Goal: Transaction & Acquisition: Purchase product/service

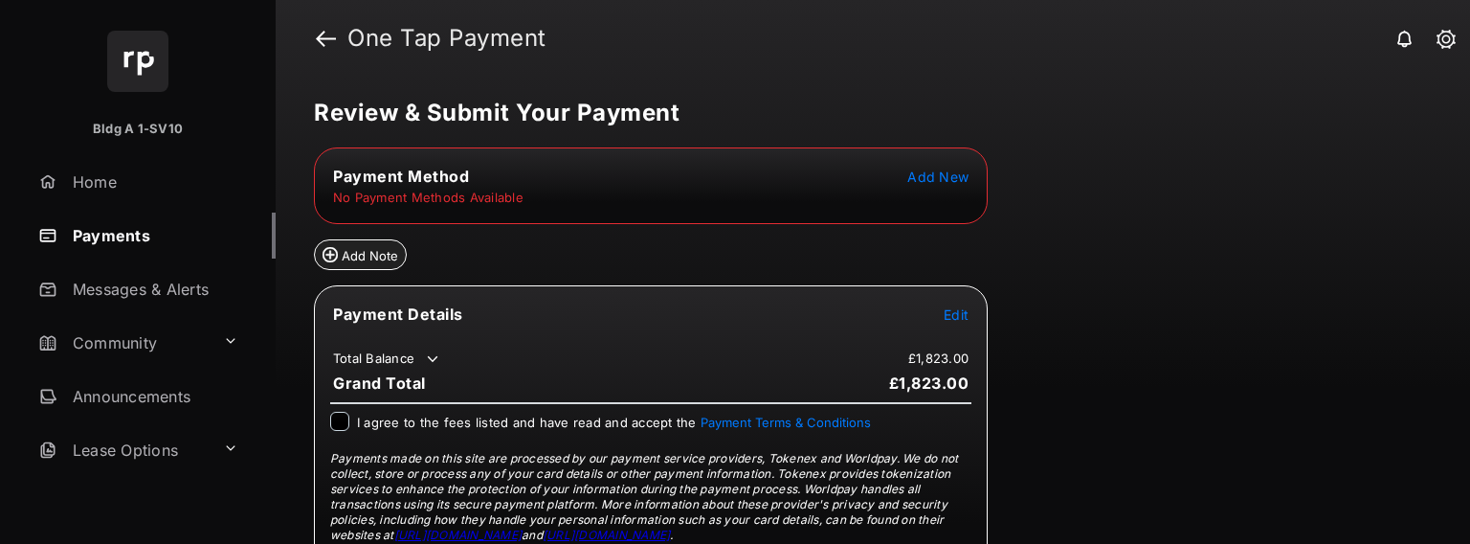
click at [937, 182] on span "Add New" at bounding box center [937, 176] width 61 height 16
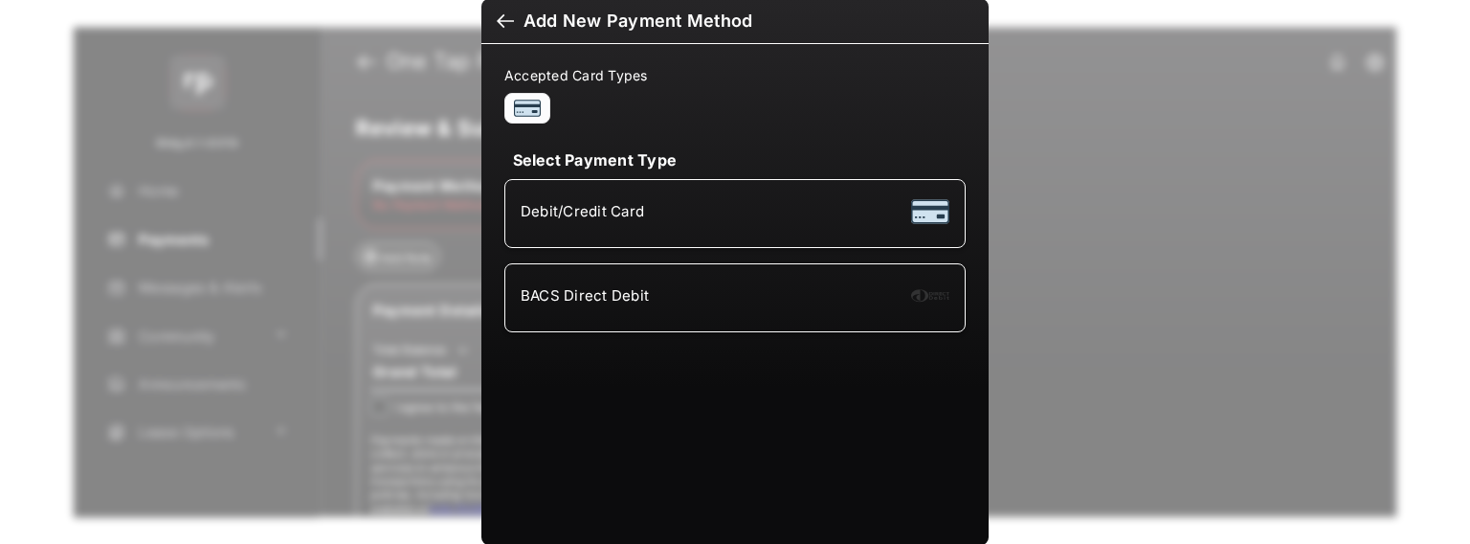
click at [651, 288] on div "BACS Direct Debit" at bounding box center [735, 297] width 429 height 36
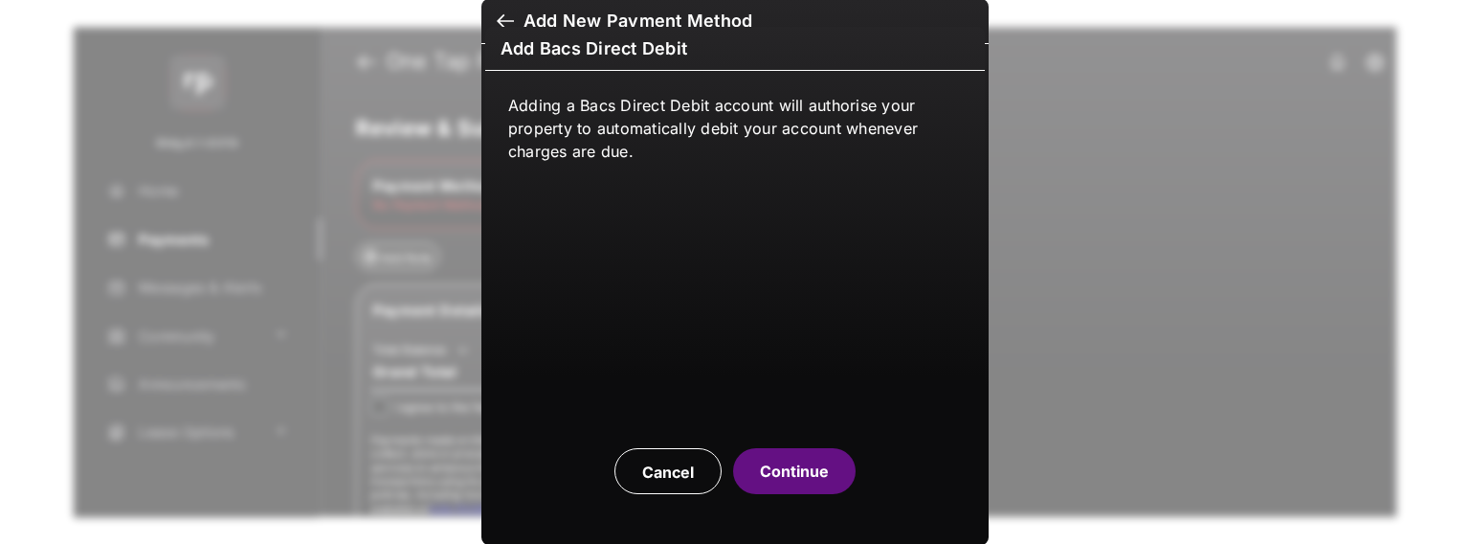
click at [815, 481] on button "Continue" at bounding box center [794, 471] width 122 height 46
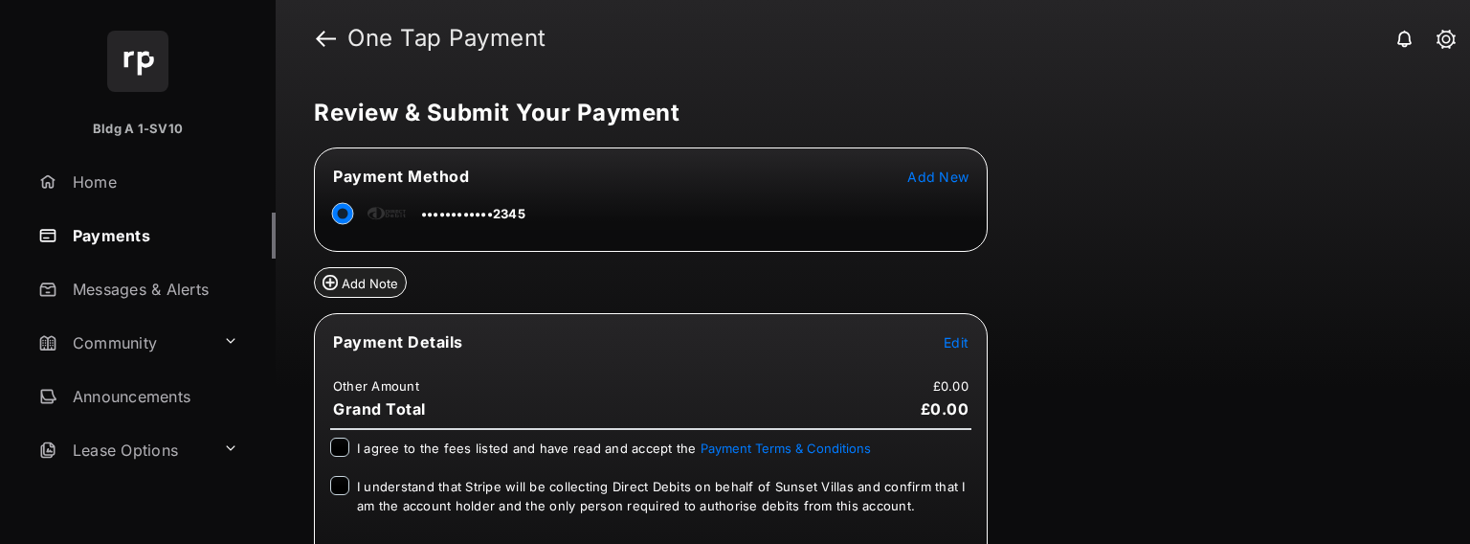
click at [126, 237] on link "Payments" at bounding box center [153, 235] width 245 height 46
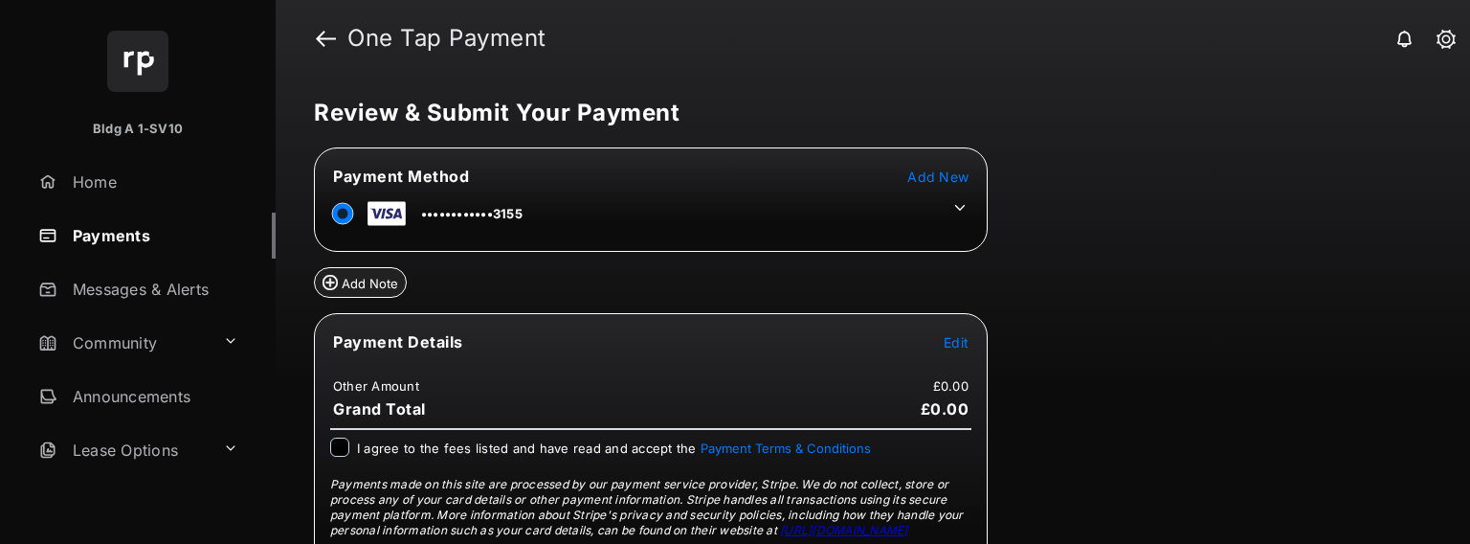
click at [962, 339] on span "Edit" at bounding box center [956, 342] width 25 height 16
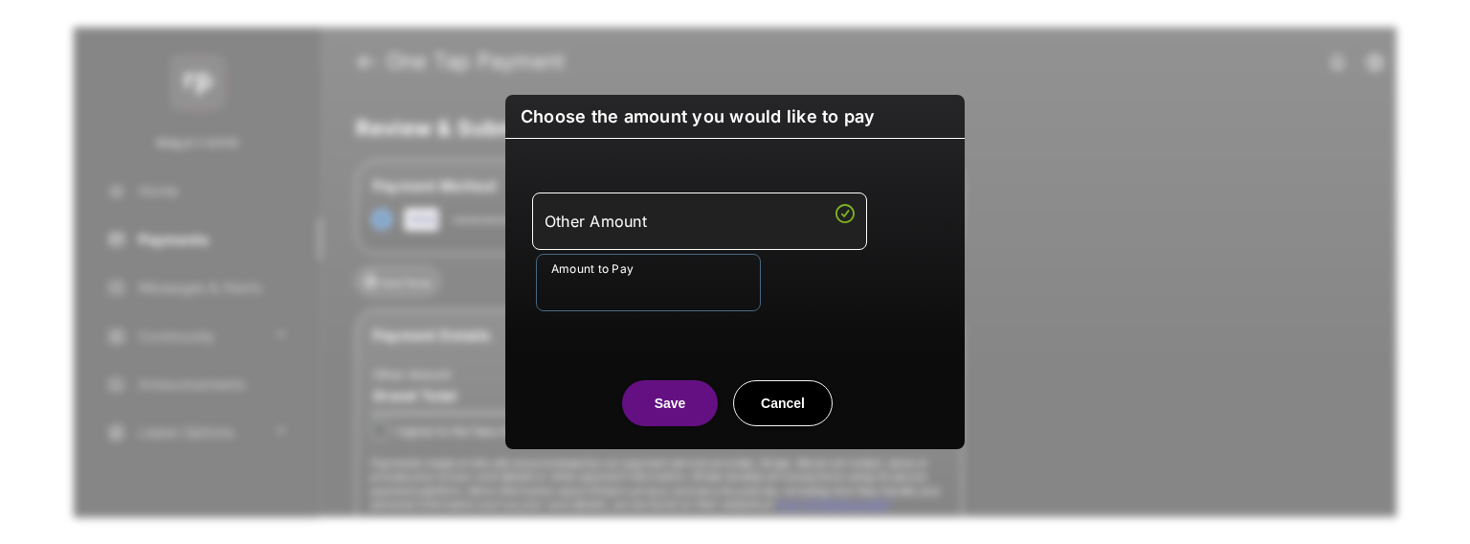
click at [641, 280] on input "Amount to Pay" at bounding box center [648, 282] width 225 height 57
type input "***"
click at [589, 410] on center "Save Cancel" at bounding box center [734, 395] width 413 height 61
click at [655, 407] on button "Save" at bounding box center [670, 403] width 96 height 46
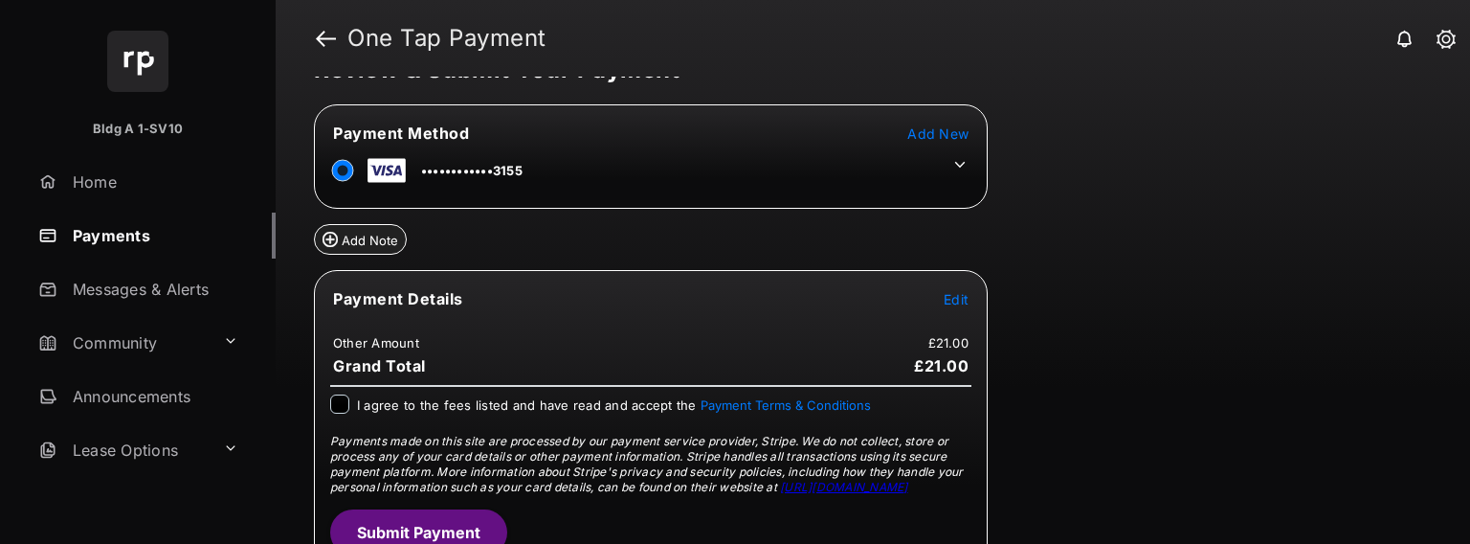
scroll to position [67, 0]
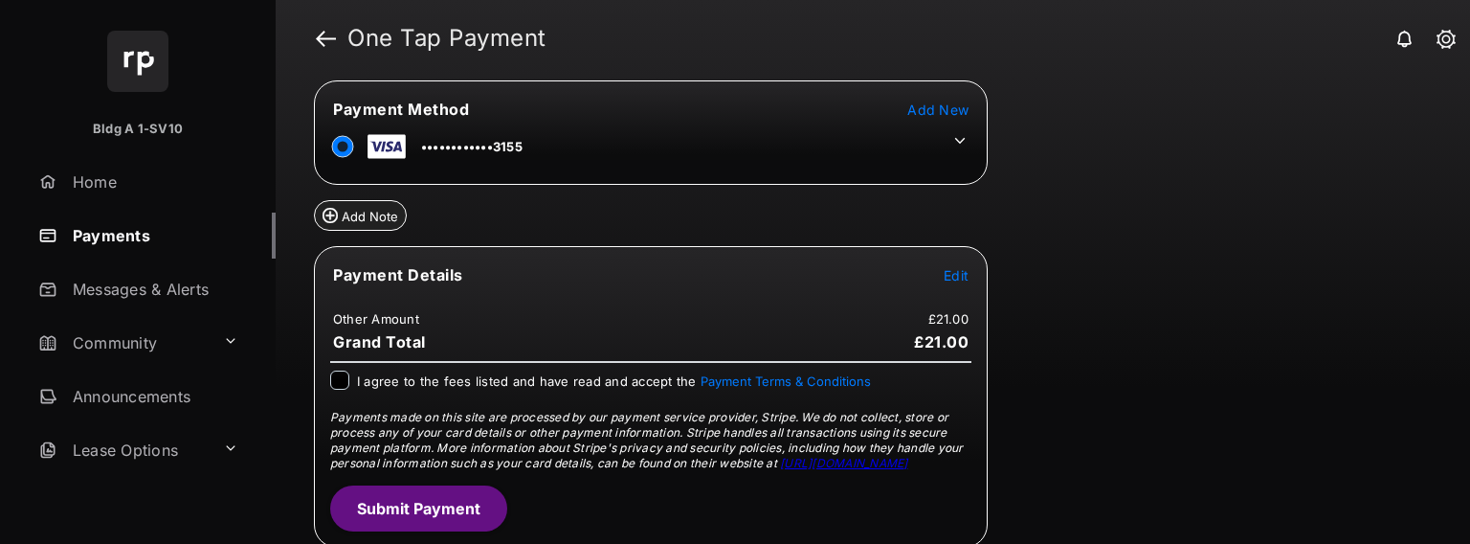
click at [349, 376] on div "I agree to the fees listed and have read and accept the Payment Terms & Conditi…" at bounding box center [650, 381] width 641 height 23
click at [425, 506] on button "Submit Payment" at bounding box center [418, 508] width 177 height 46
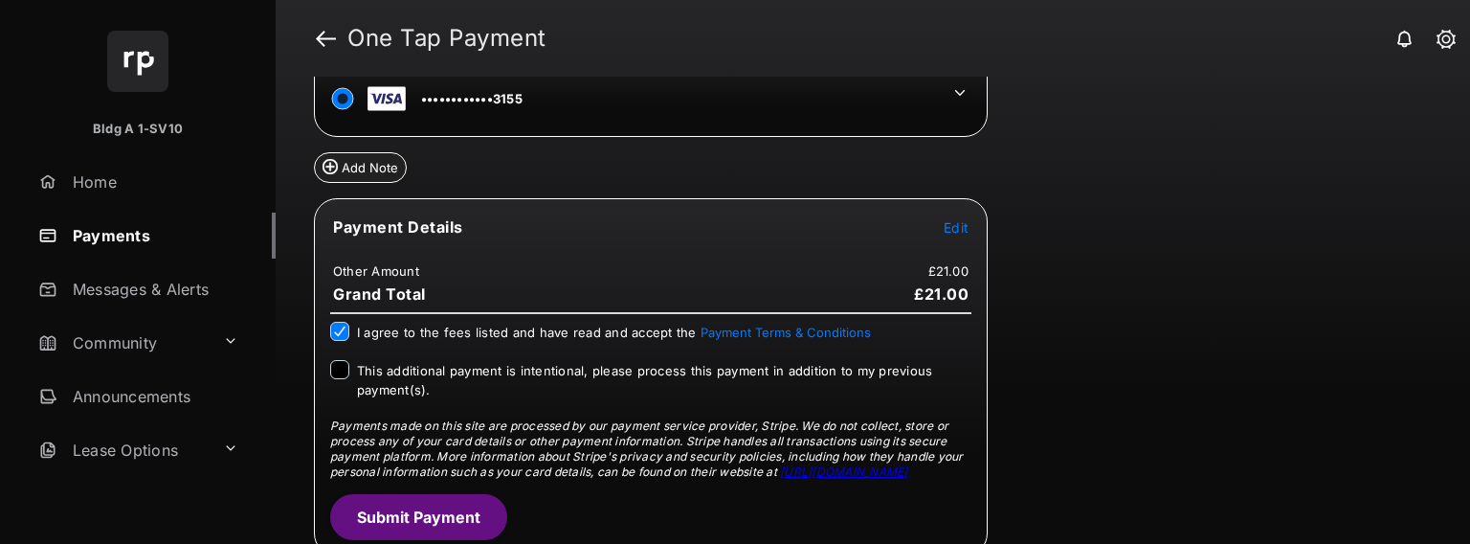
scroll to position [217, 0]
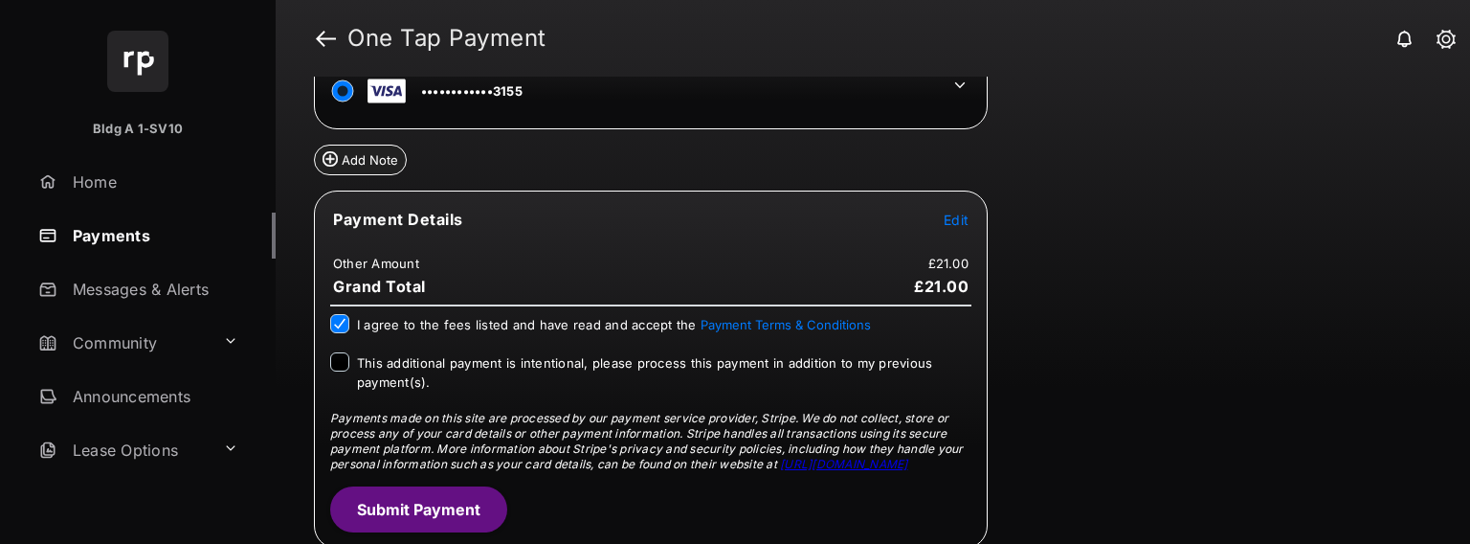
click at [387, 355] on span "This additional payment is intentional, please process this payment in addition…" at bounding box center [644, 372] width 575 height 34
click at [418, 506] on button "Submit Payment" at bounding box center [418, 509] width 177 height 46
